Goal: Task Accomplishment & Management: Use online tool/utility

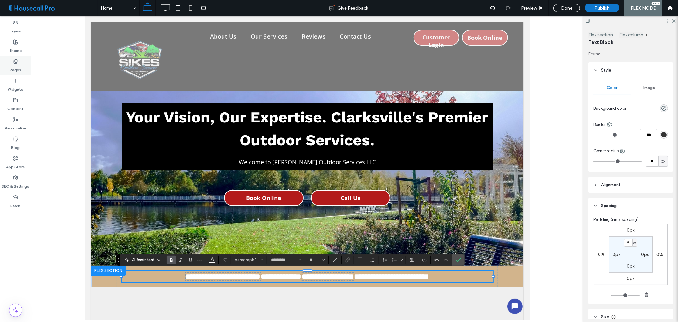
click at [10, 63] on div "Pages" at bounding box center [15, 65] width 31 height 19
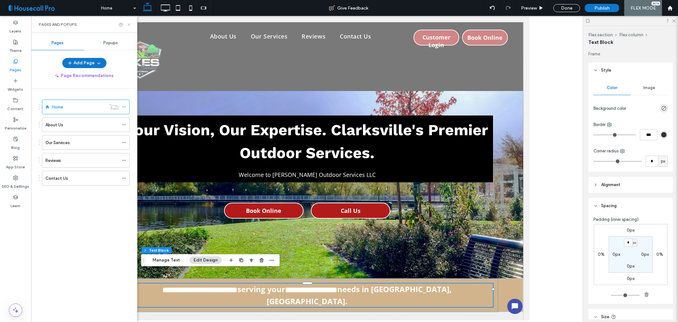
click at [129, 25] on icon at bounding box center [129, 24] width 5 height 5
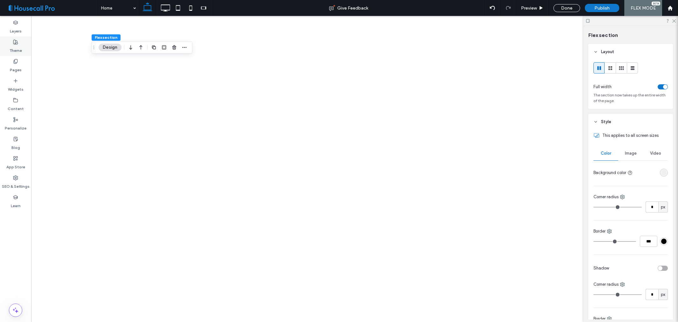
click at [17, 41] on use at bounding box center [15, 42] width 4 height 4
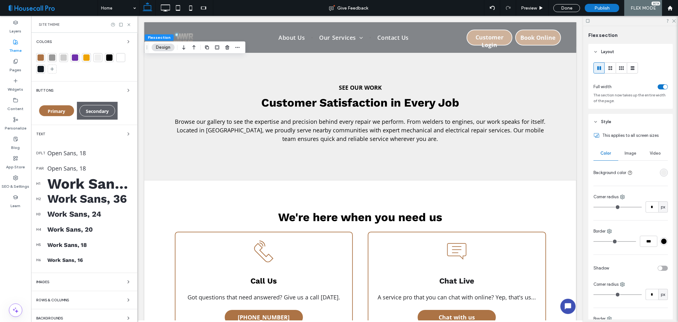
scroll to position [2052, 0]
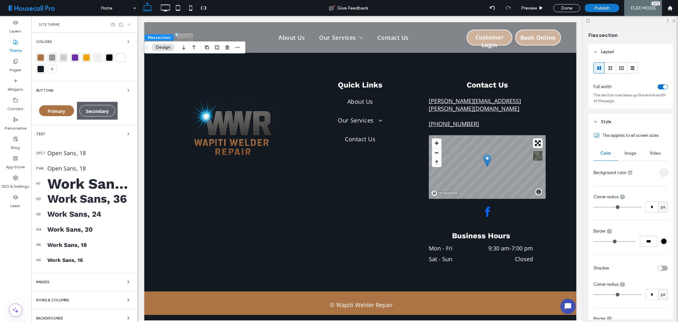
click at [128, 24] on icon at bounding box center [129, 24] width 5 height 5
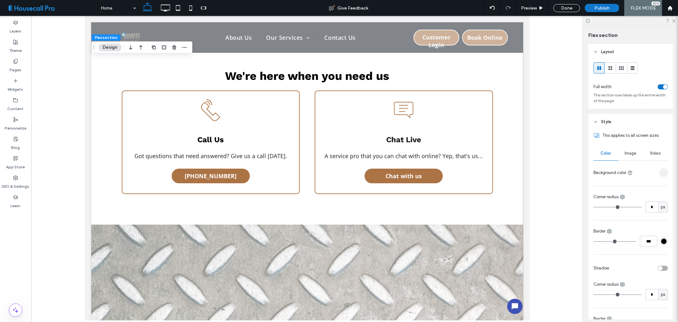
scroll to position [1487, 0]
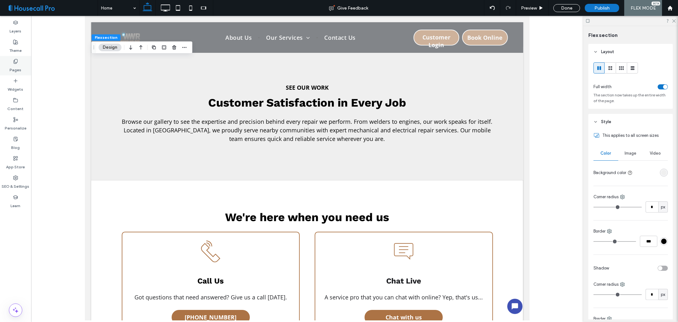
click at [15, 73] on label "Pages" at bounding box center [16, 68] width 12 height 9
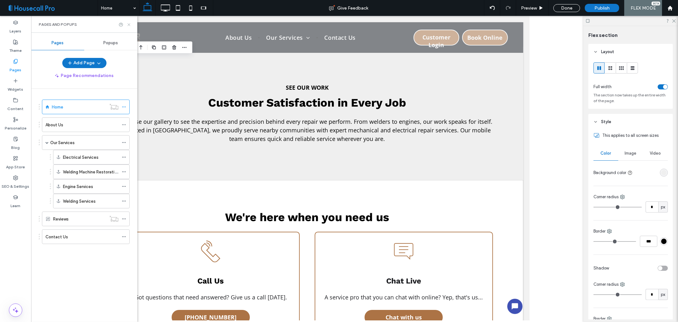
click at [127, 26] on icon at bounding box center [129, 24] width 5 height 5
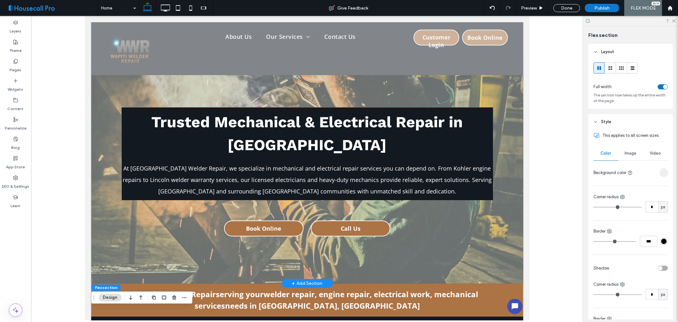
scroll to position [0, 0]
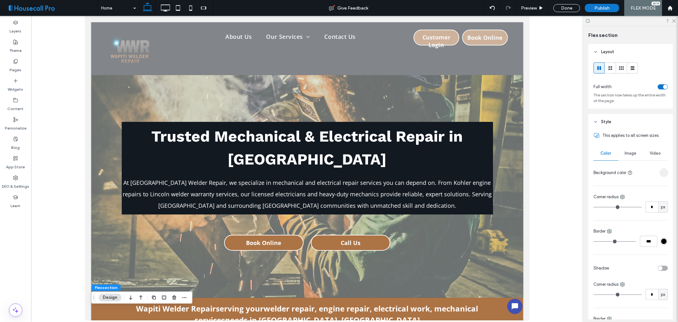
click at [55, 150] on div at bounding box center [307, 168] width 553 height 304
click at [601, 6] on span "Publish" at bounding box center [602, 7] width 15 height 5
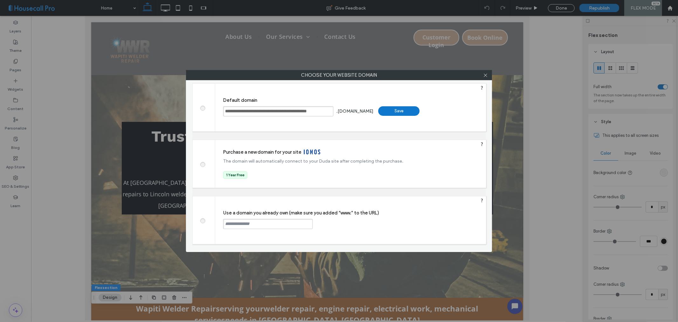
click at [203, 222] on span at bounding box center [203, 220] width 0 height 5
click at [248, 224] on input "text" at bounding box center [268, 224] width 90 height 10
paste input "**********"
type input "**********"
click at [333, 224] on div "Continue" at bounding box center [336, 224] width 41 height 10
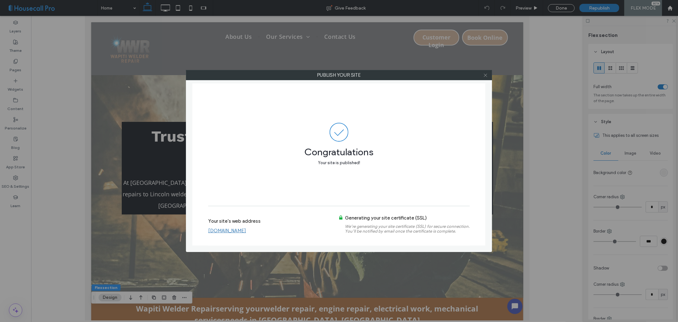
click at [484, 72] on span at bounding box center [485, 75] width 5 height 10
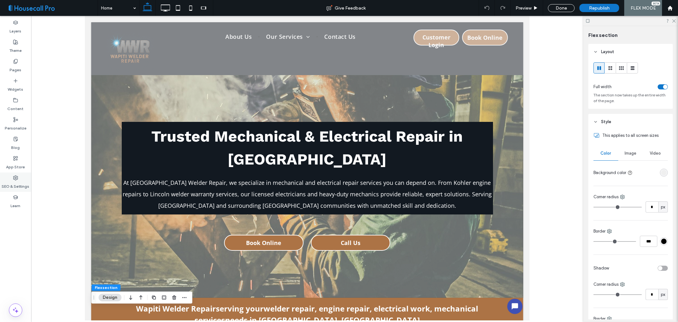
click at [20, 186] on label "SEO & Settings" at bounding box center [16, 184] width 28 height 9
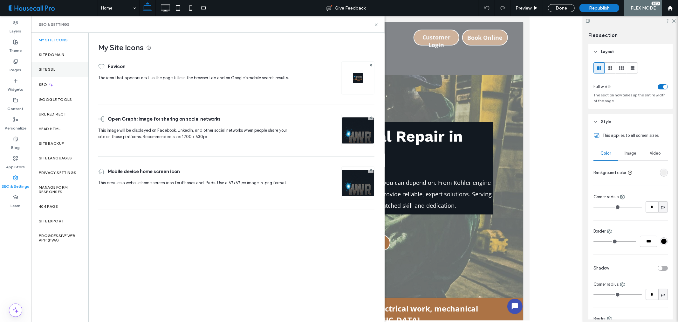
click at [58, 67] on div "Site SSL" at bounding box center [59, 69] width 57 height 15
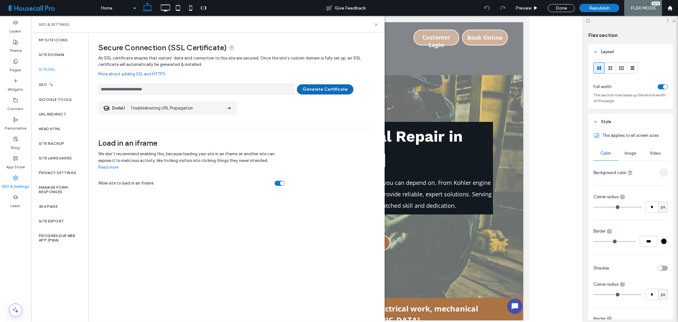
click at [332, 90] on button "Generate Certificate" at bounding box center [325, 89] width 57 height 10
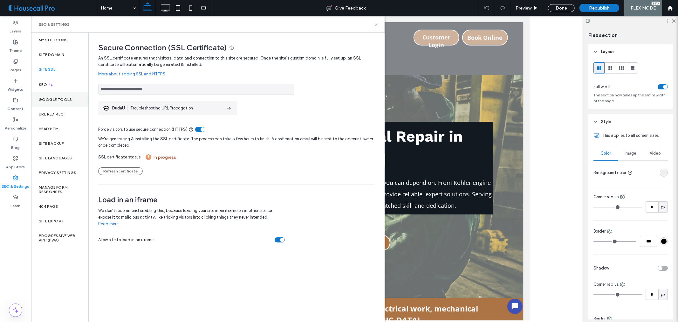
click at [58, 104] on div "Google Tools" at bounding box center [59, 99] width 57 height 15
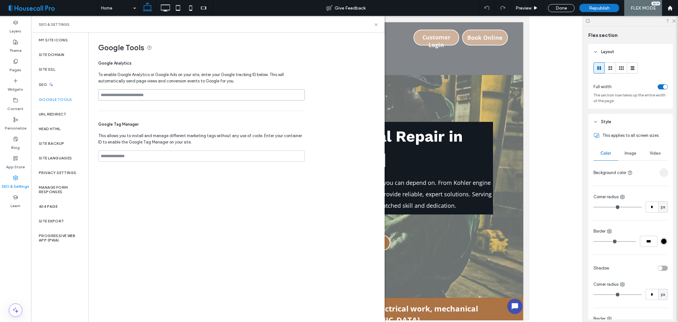
click at [160, 97] on input at bounding box center [201, 94] width 207 height 11
paste input "**********"
click at [152, 94] on input "**********" at bounding box center [201, 94] width 207 height 11
type input "*"
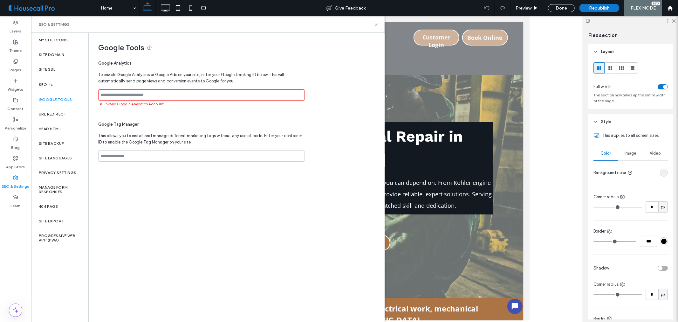
paste input "**********"
type input "**********"
click at [600, 4] on div "Republish" at bounding box center [600, 8] width 40 height 8
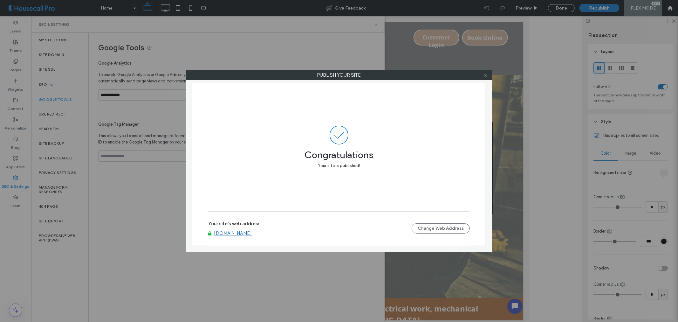
click at [485, 77] on icon at bounding box center [485, 75] width 5 height 5
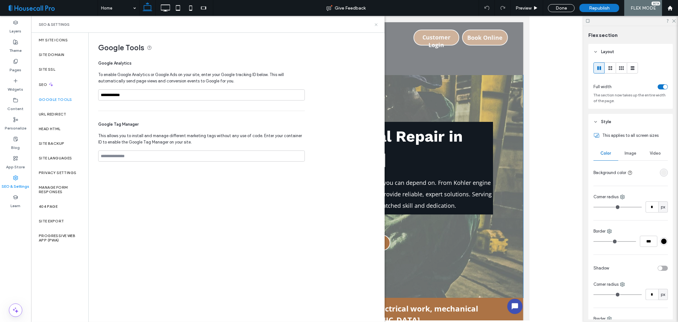
click at [375, 25] on icon at bounding box center [376, 24] width 5 height 5
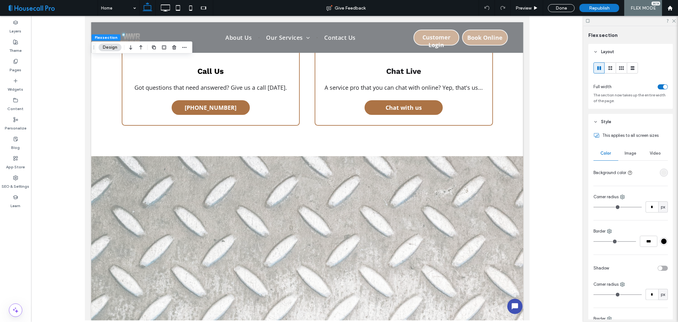
scroll to position [1449, 0]
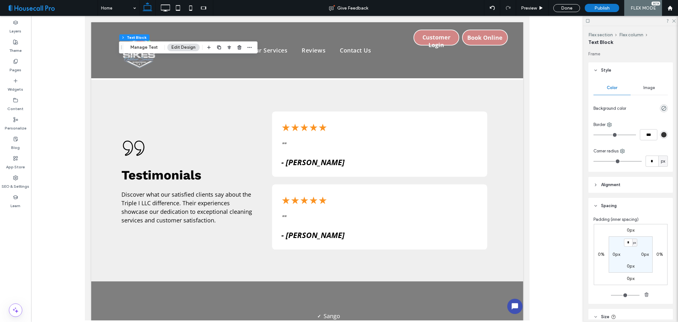
scroll to position [954, 0]
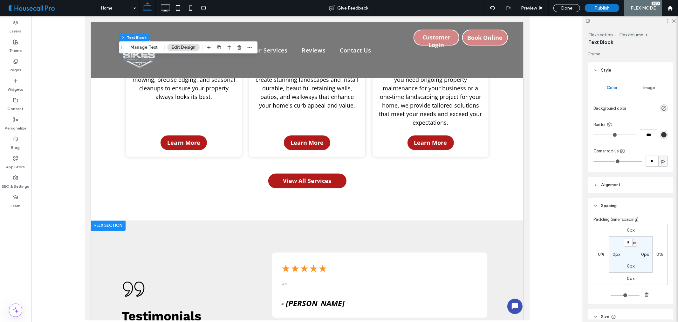
click at [112, 220] on div at bounding box center [108, 225] width 34 height 10
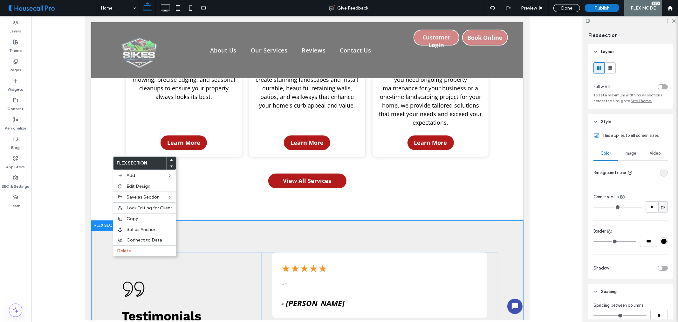
scroll to position [988, 0]
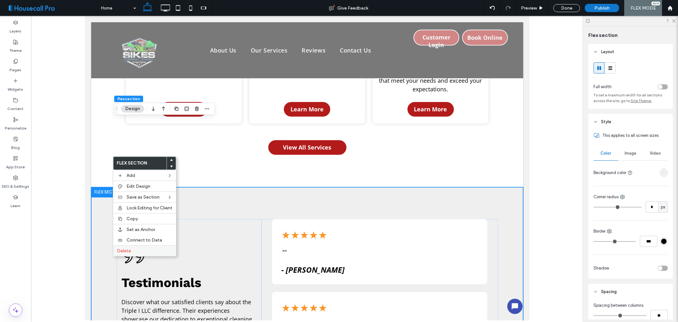
drag, startPoint x: 132, startPoint y: 249, endPoint x: 213, endPoint y: 188, distance: 101.7
click at [132, 249] on label "Delete" at bounding box center [144, 250] width 55 height 5
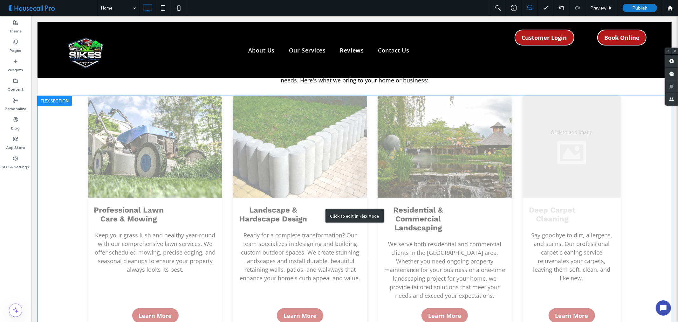
scroll to position [599, 0]
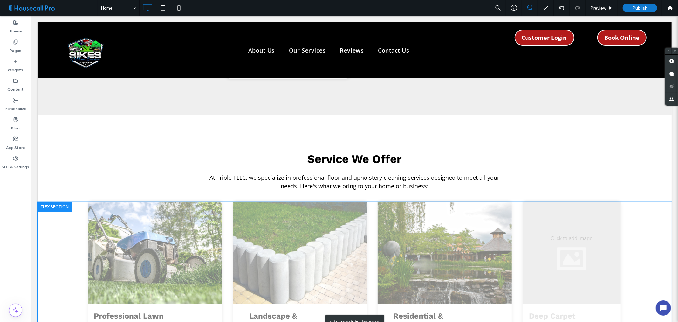
click at [490, 203] on div "Click to edit in Flex Mode" at bounding box center [354, 322] width 635 height 240
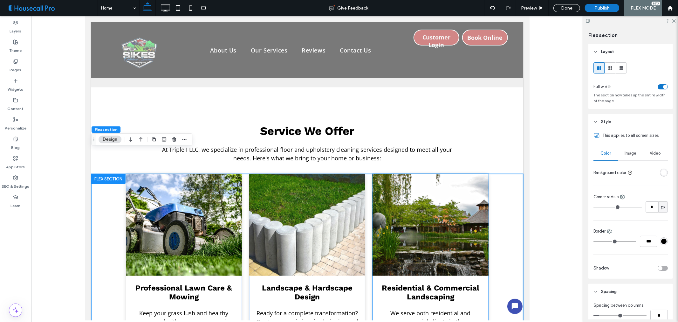
scroll to position [660, 0]
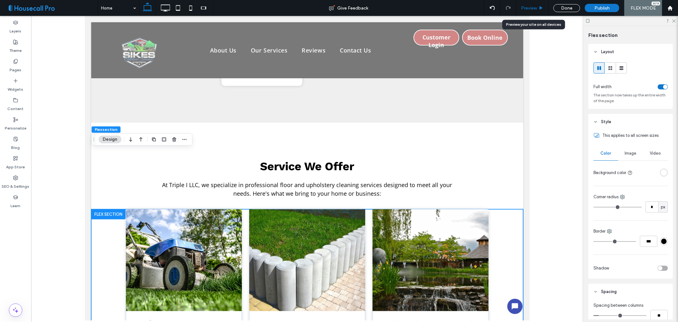
drag, startPoint x: 537, startPoint y: 5, endPoint x: 495, endPoint y: 29, distance: 47.9
click at [537, 5] on span "Preview" at bounding box center [529, 7] width 16 height 5
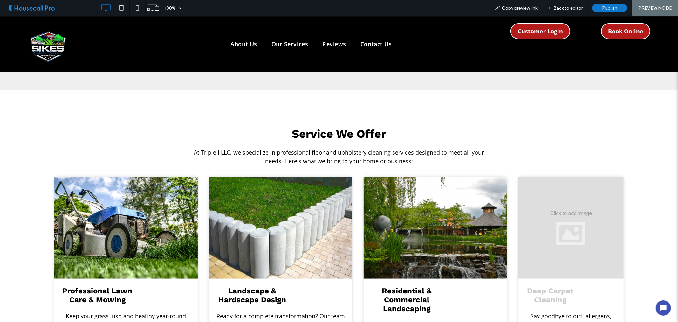
scroll to position [671, 0]
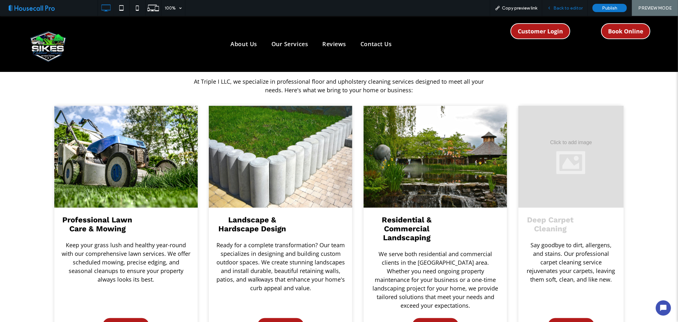
click at [558, 7] on span "Back to editor" at bounding box center [568, 7] width 29 height 5
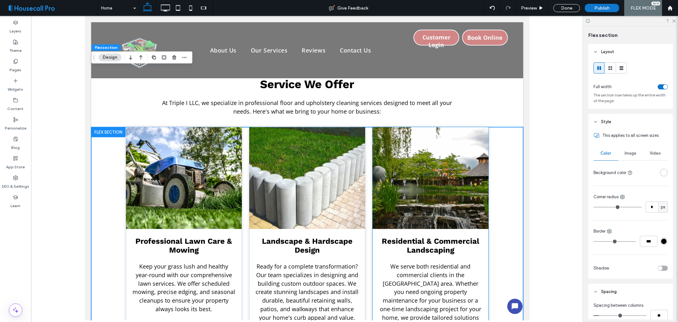
scroll to position [777, 0]
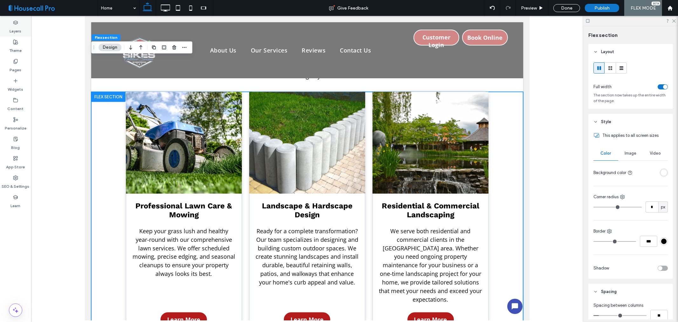
click at [13, 28] on label "Layers" at bounding box center [16, 29] width 12 height 9
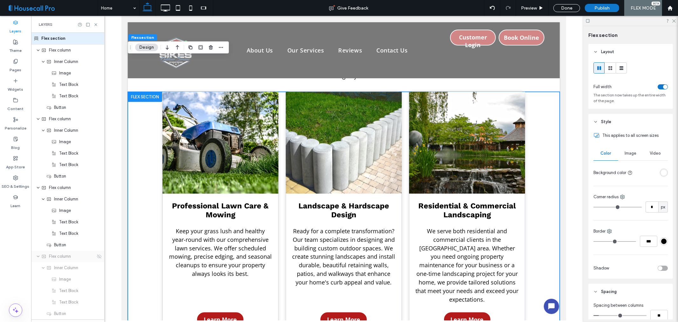
click at [64, 260] on div "Flex column" at bounding box center [67, 256] width 73 height 11
click at [97, 256] on use at bounding box center [99, 256] width 4 height 4
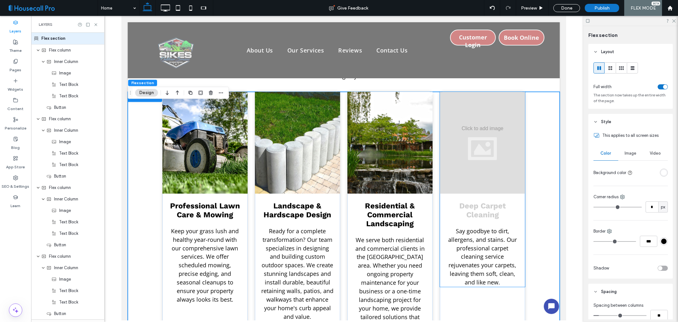
scroll to position [707, 0]
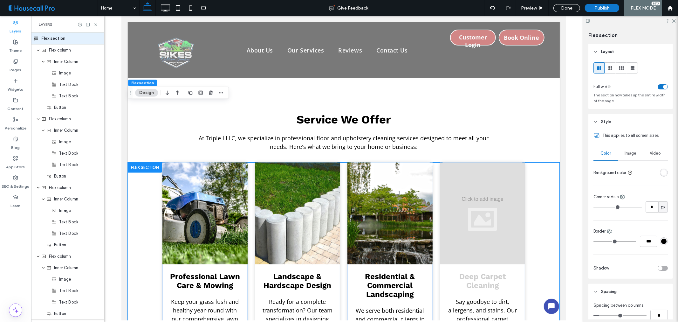
click at [17, 25] on label "Layers" at bounding box center [16, 29] width 12 height 9
click at [13, 177] on icon at bounding box center [15, 177] width 5 height 5
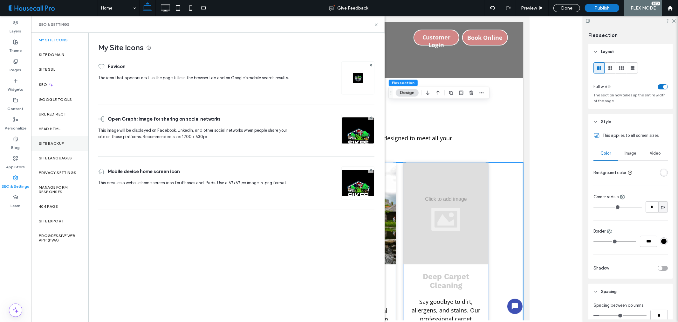
click at [62, 143] on label "Site Backup" at bounding box center [51, 143] width 25 height 4
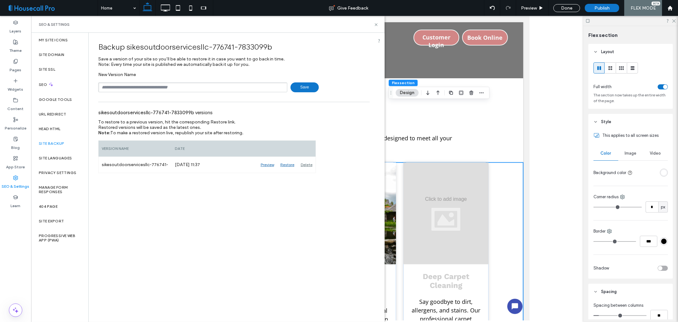
click at [307, 83] on span "Save" at bounding box center [305, 87] width 28 height 10
click at [376, 21] on div "SEO & Settings" at bounding box center [208, 24] width 354 height 17
click at [376, 23] on icon at bounding box center [376, 24] width 5 height 5
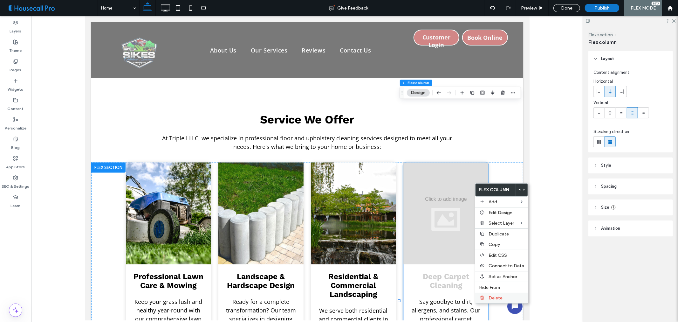
click at [498, 296] on span "Delete" at bounding box center [496, 297] width 14 height 5
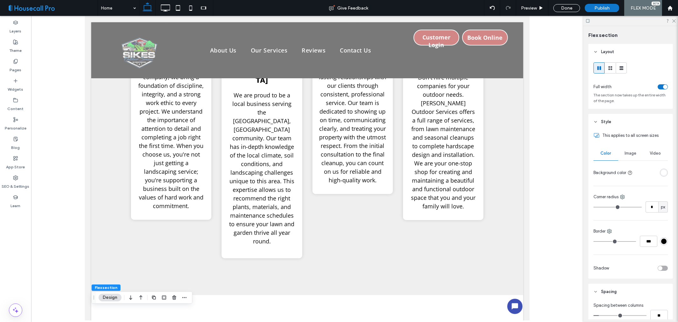
scroll to position [275, 0]
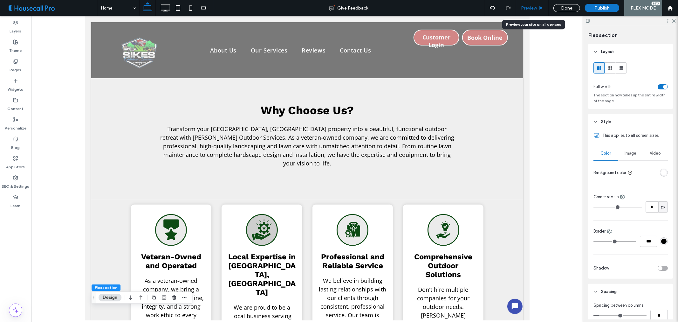
click at [533, 9] on span "Preview" at bounding box center [529, 7] width 16 height 5
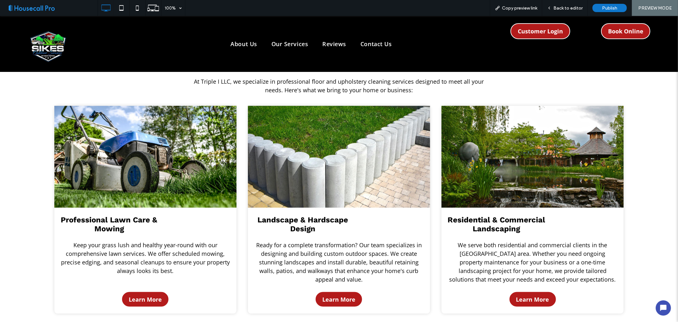
scroll to position [707, 0]
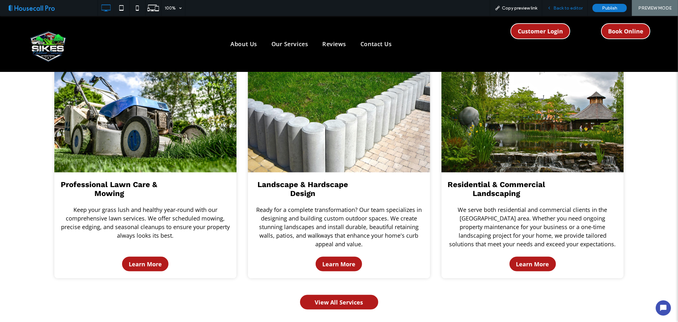
click at [567, 6] on span "Back to editor" at bounding box center [568, 7] width 29 height 5
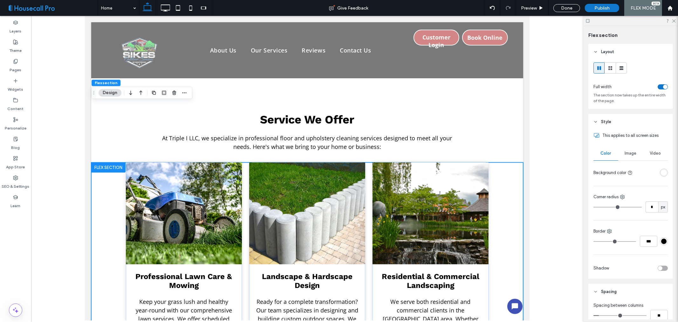
click at [120, 168] on div "Professional Lawn Care & Mowing Keep your grass lush and healthy year-round wit…" at bounding box center [307, 286] width 432 height 248
click at [112, 164] on div "Professional Lawn Care & Mowing Keep your grass lush and healthy year-round wit…" at bounding box center [307, 286] width 432 height 248
click at [168, 162] on img at bounding box center [184, 213] width 116 height 102
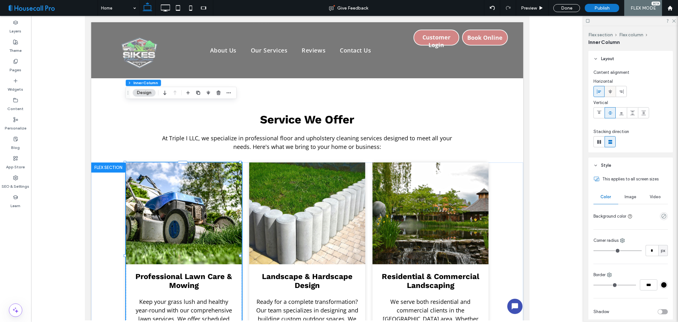
click at [608, 90] on icon at bounding box center [610, 91] width 5 height 5
click at [308, 179] on img at bounding box center [307, 213] width 116 height 102
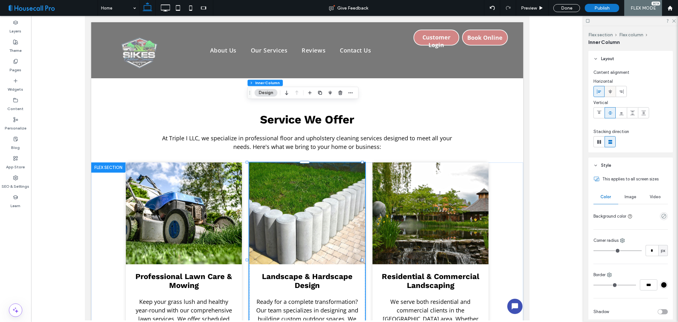
click at [613, 91] on icon at bounding box center [610, 91] width 5 height 5
click at [425, 163] on img at bounding box center [430, 213] width 116 height 102
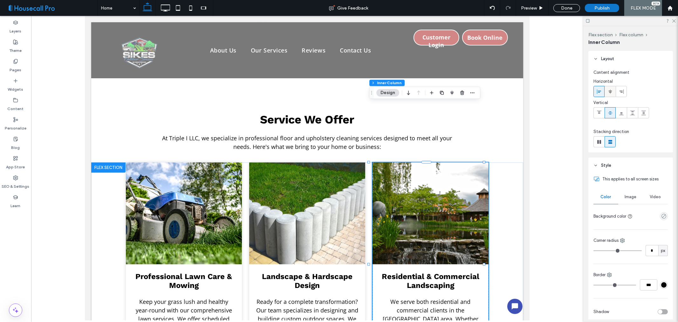
click at [612, 91] on icon at bounding box center [610, 91] width 5 height 5
click at [527, 11] on div "Preview" at bounding box center [533, 8] width 32 height 16
drag, startPoint x: 539, startPoint y: 8, endPoint x: 216, endPoint y: 218, distance: 385.4
click at [539, 8] on icon at bounding box center [541, 8] width 5 height 5
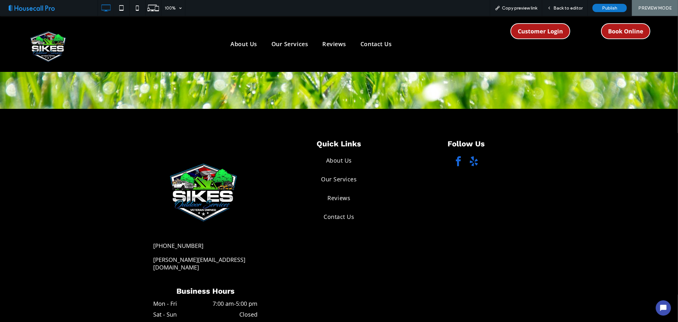
scroll to position [1709, 0]
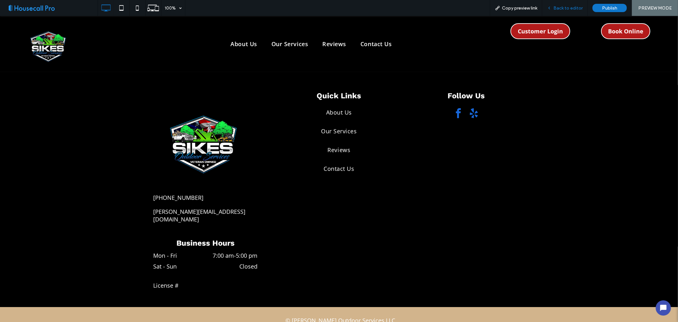
click at [571, 8] on span "Back to editor" at bounding box center [568, 7] width 29 height 5
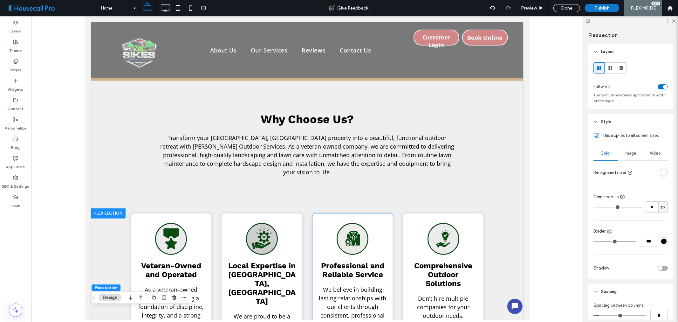
scroll to position [373, 0]
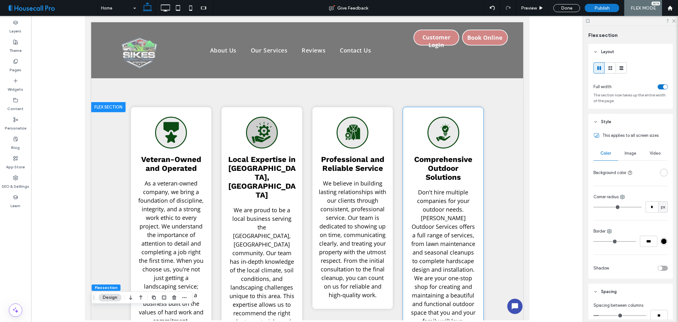
click at [449, 251] on span "Don't hire multiple companies for your outdoor needs. Sikes Outdoor Services of…" at bounding box center [443, 256] width 65 height 136
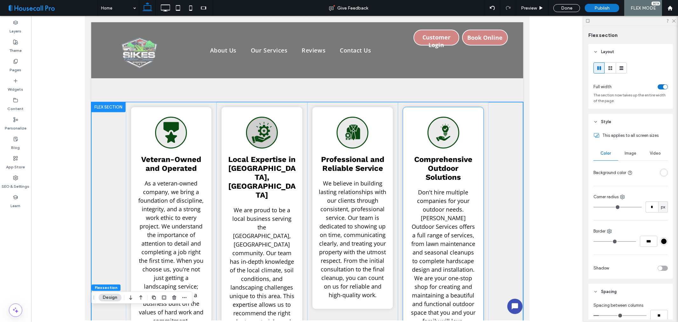
scroll to position [403, 0]
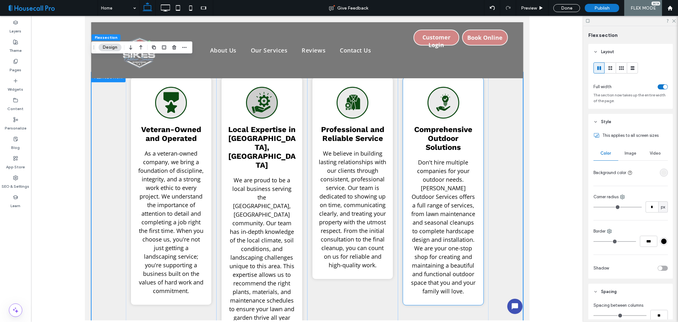
click at [452, 233] on span "Don't hire multiple companies for your outdoor needs. Sikes Outdoor Services of…" at bounding box center [443, 226] width 65 height 136
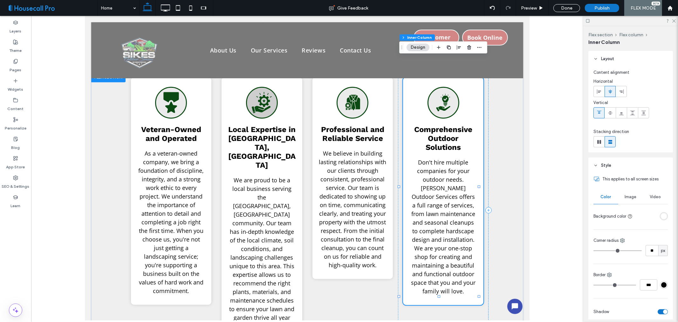
click at [453, 216] on span "Don't hire multiple companies for your outdoor needs. Sikes Outdoor Services of…" at bounding box center [443, 226] width 65 height 136
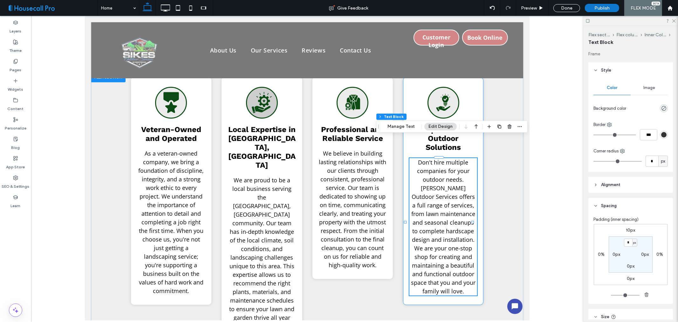
click at [455, 218] on span "Don't hire multiple companies for your outdoor needs. Sikes Outdoor Services of…" at bounding box center [443, 226] width 65 height 136
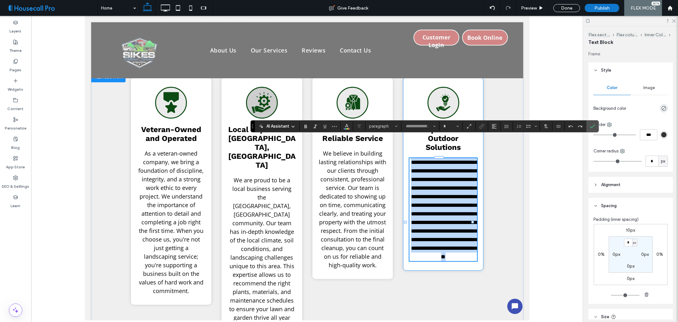
type input "*********"
type input "**"
click at [462, 218] on span "**********" at bounding box center [444, 209] width 67 height 100
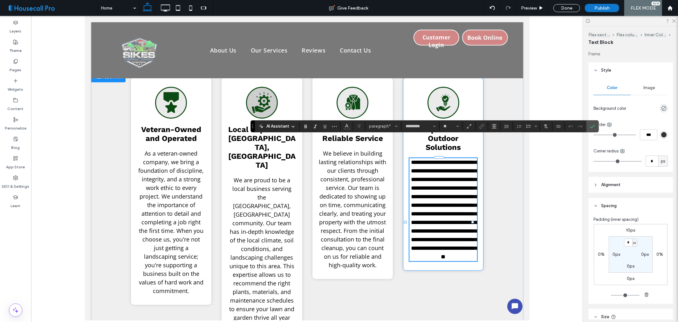
click at [466, 219] on span "**********" at bounding box center [444, 209] width 67 height 100
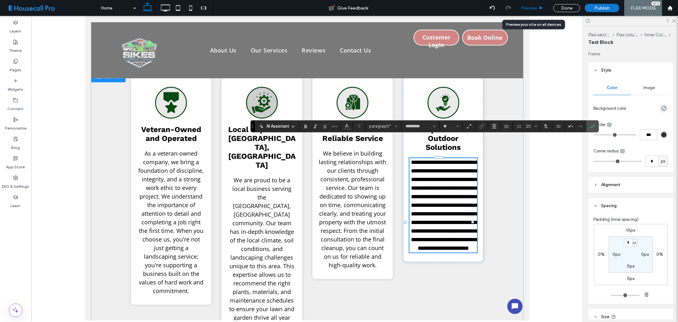
click at [535, 7] on span "Preview" at bounding box center [529, 7] width 16 height 5
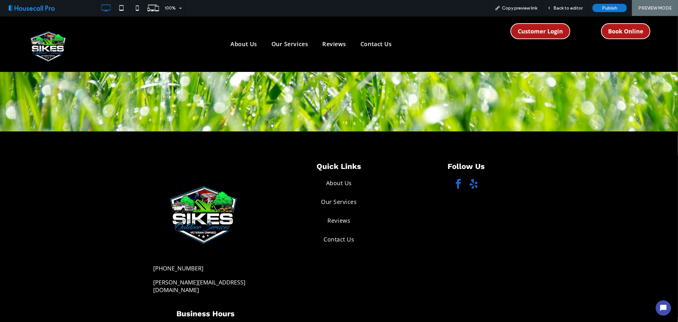
scroll to position [1603, 0]
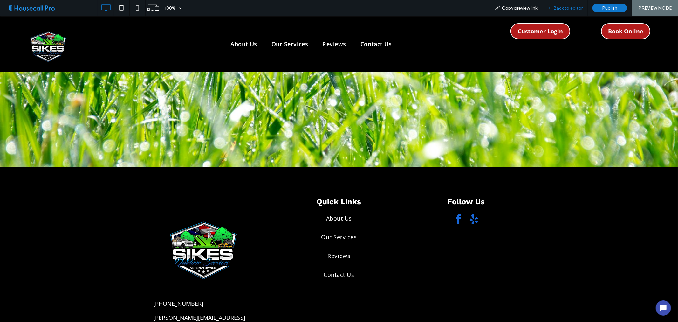
click at [560, 7] on span "Back to editor" at bounding box center [568, 7] width 29 height 5
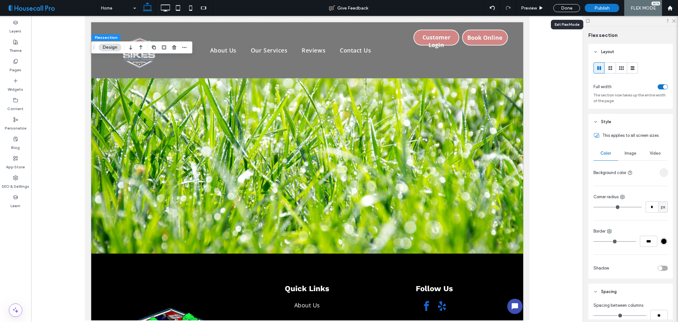
scroll to position [421, 0]
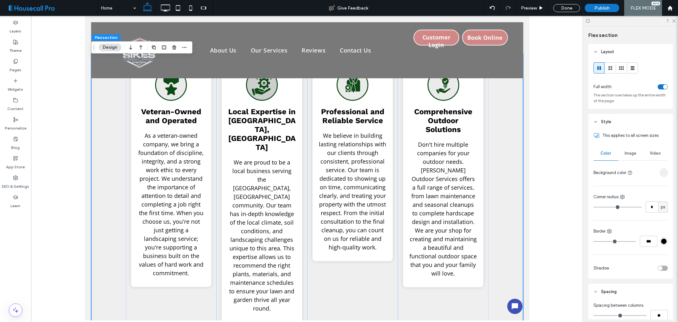
click at [65, 64] on div at bounding box center [307, 168] width 553 height 304
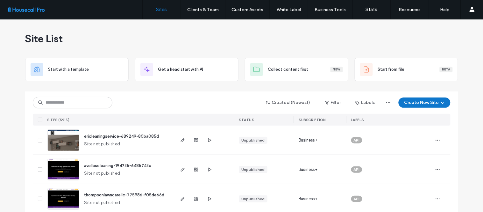
click at [324, 48] on div "Site List" at bounding box center [241, 38] width 433 height 38
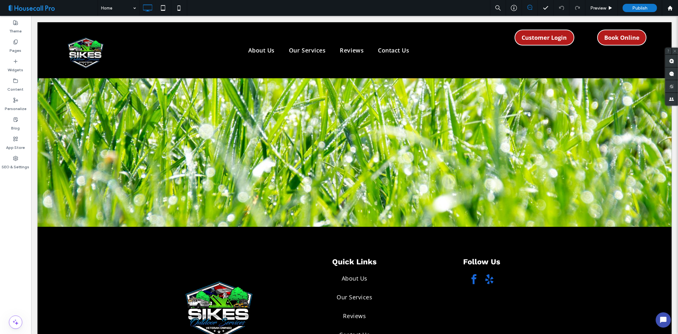
scroll to position [1702, 0]
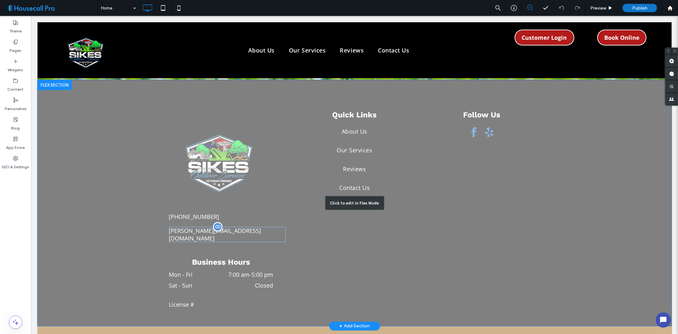
drag, startPoint x: 266, startPoint y: 183, endPoint x: 269, endPoint y: 183, distance: 3.5
click at [266, 183] on div "Click to edit in Flex Mode" at bounding box center [354, 203] width 635 height 246
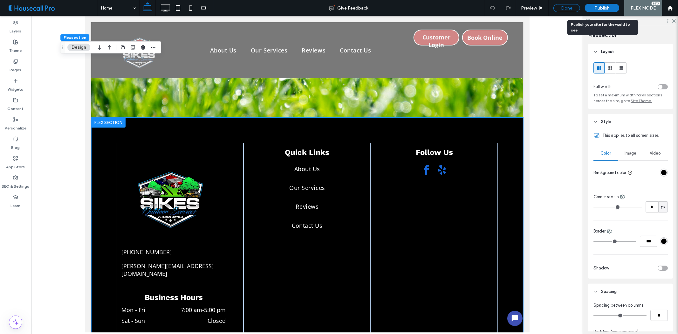
scroll to position [1739, 0]
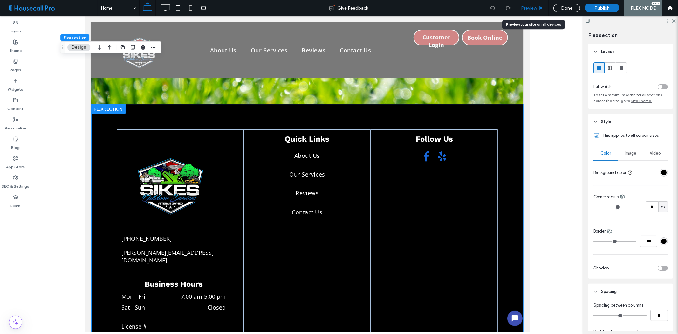
click at [531, 3] on div "Preview" at bounding box center [533, 8] width 32 height 16
click at [532, 7] on span "Preview" at bounding box center [529, 7] width 16 height 5
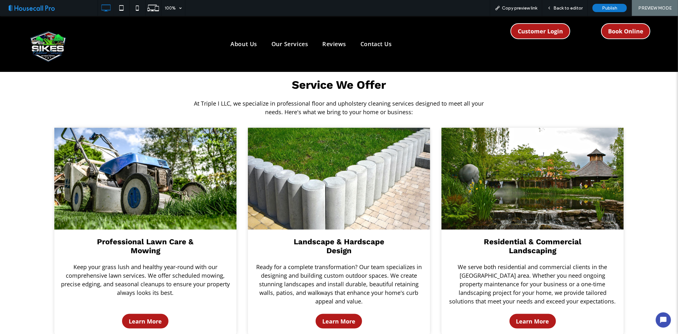
scroll to position [707, 0]
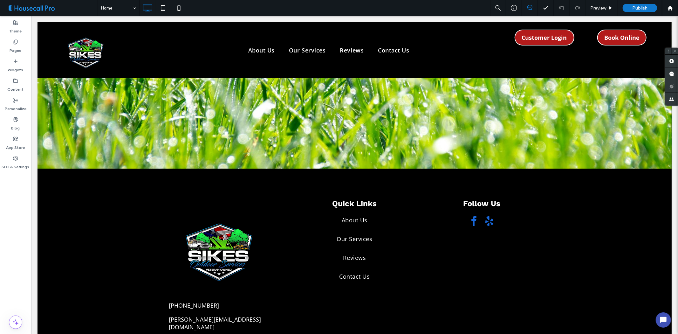
scroll to position [1714, 0]
